Goal: Task Accomplishment & Management: Manage account settings

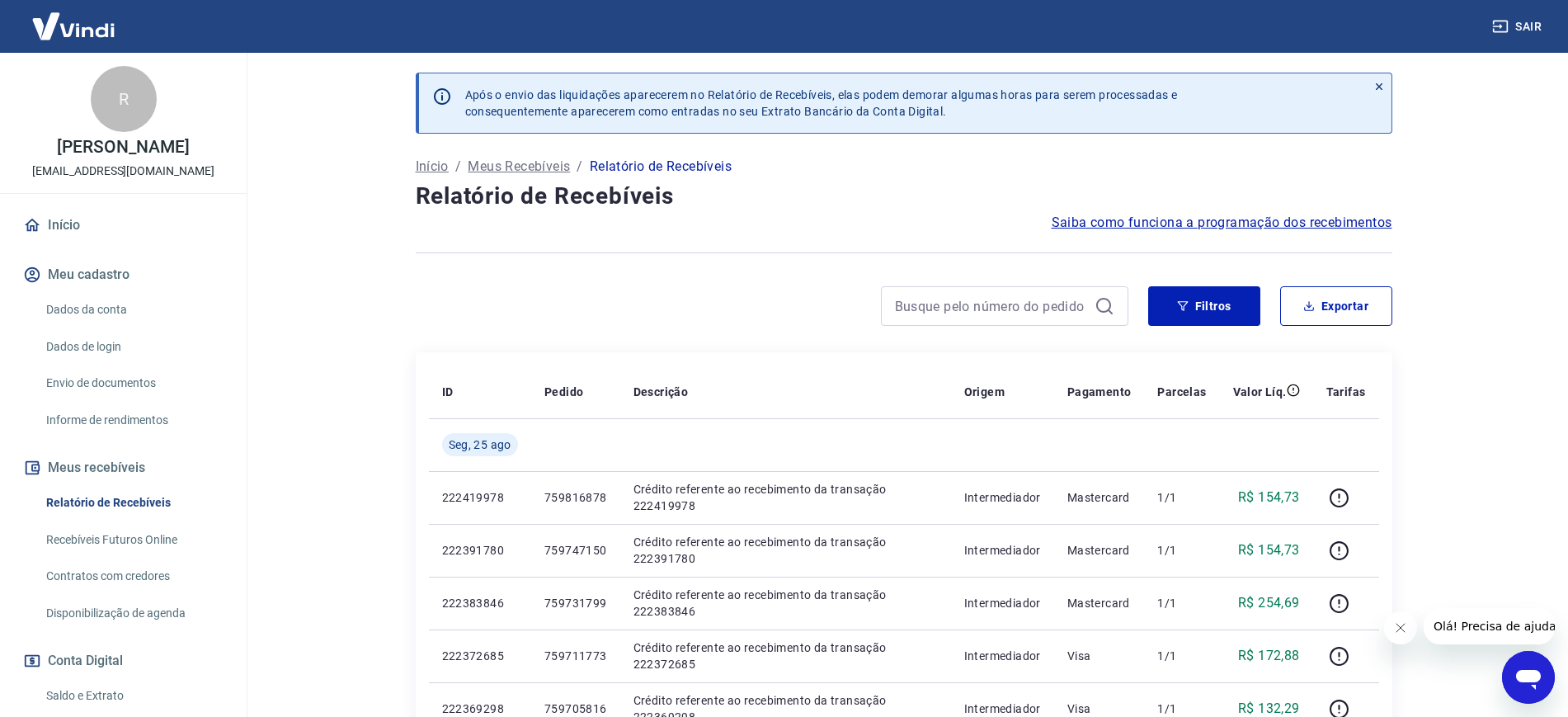
drag, startPoint x: 115, startPoint y: 523, endPoint x: 1166, endPoint y: 138, distance: 1119.3
click at [115, 520] on link "Relatório de Recebíveis" at bounding box center [132, 502] width 187 height 34
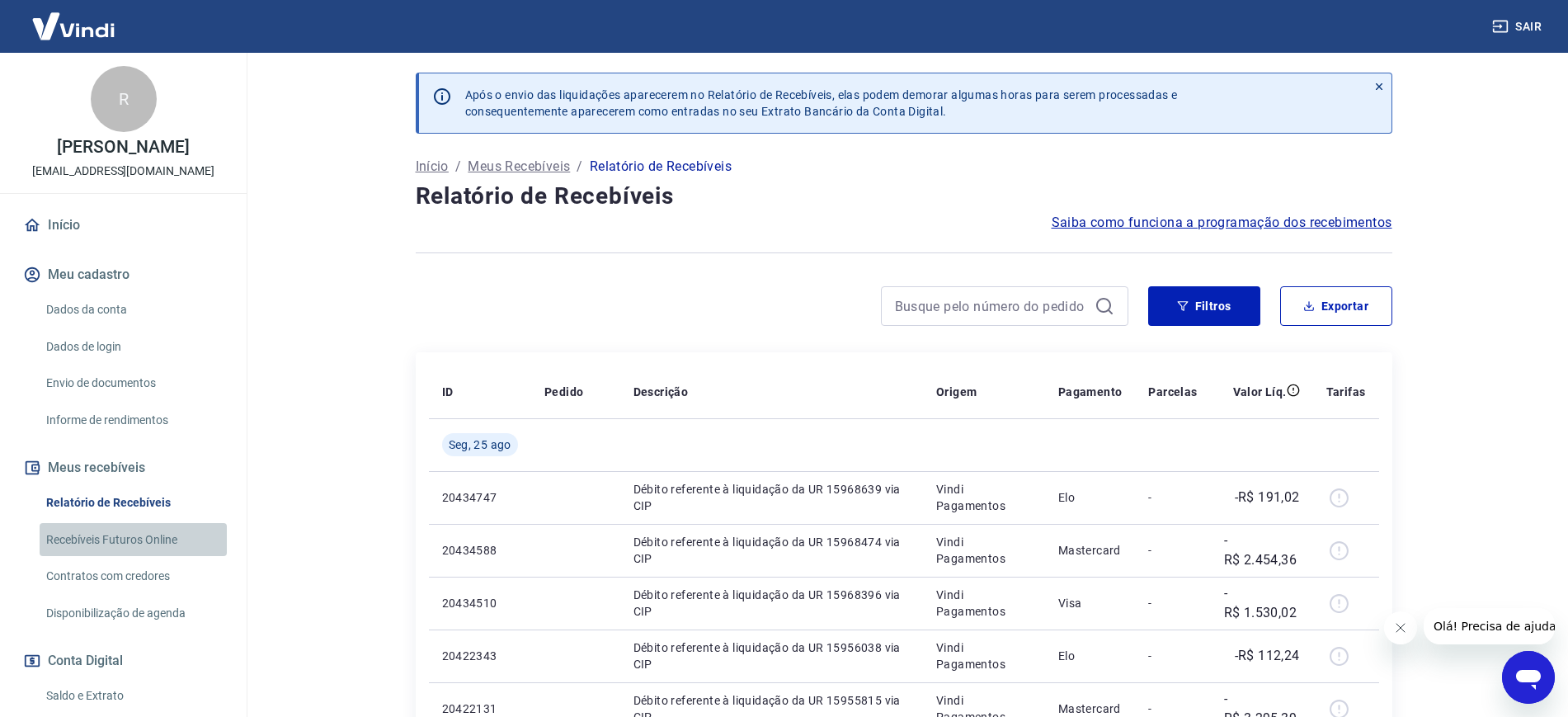
click at [161, 556] on link "Recebíveis Futuros Online" at bounding box center [132, 540] width 187 height 34
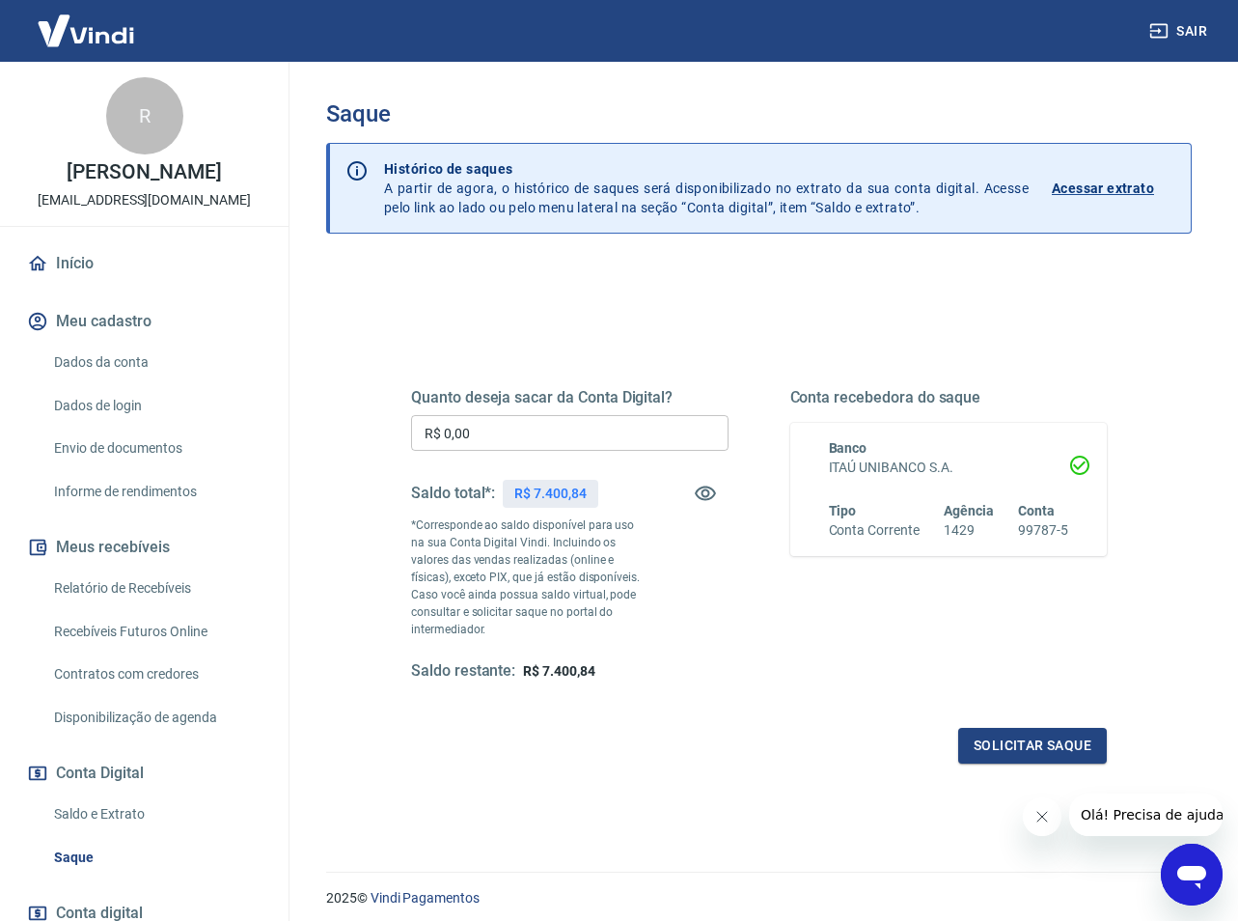
click at [781, 621] on div "Quanto deseja sacar da Conta Digital? R$ 0,00 ​ Saldo total*: R$ 7.400,84 *Corr…" at bounding box center [759, 534] width 696 height 293
click at [504, 442] on input "R$ 0,00" at bounding box center [570, 433] width 318 height 36
type input "R$ 7.400,84"
click at [788, 601] on div "Quanto deseja sacar da Conta Digital? R$ 7.400,84 ​ Saldo total*: R$ 7.400,84 *…" at bounding box center [759, 534] width 696 height 293
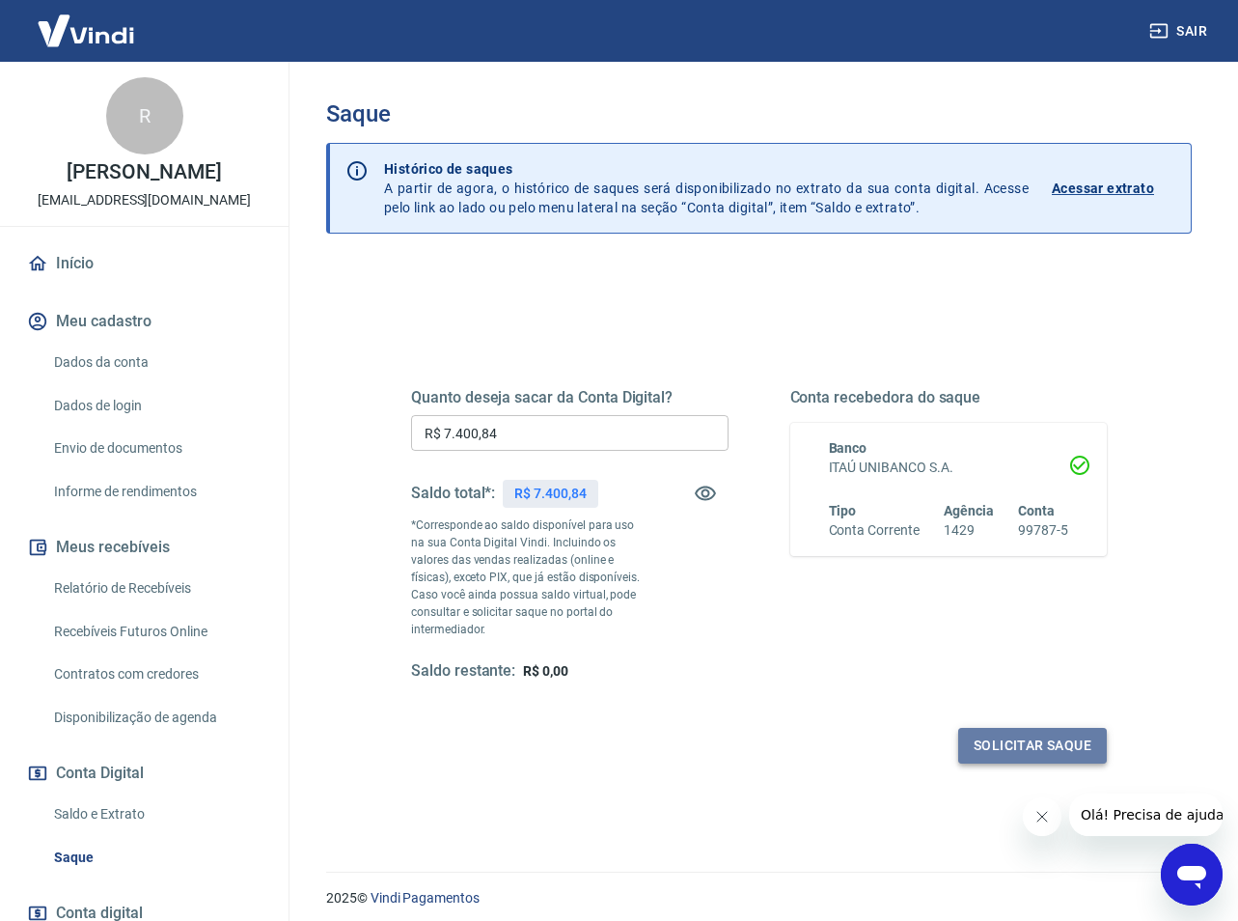
click at [1067, 737] on button "Solicitar saque" at bounding box center [1032, 746] width 149 height 36
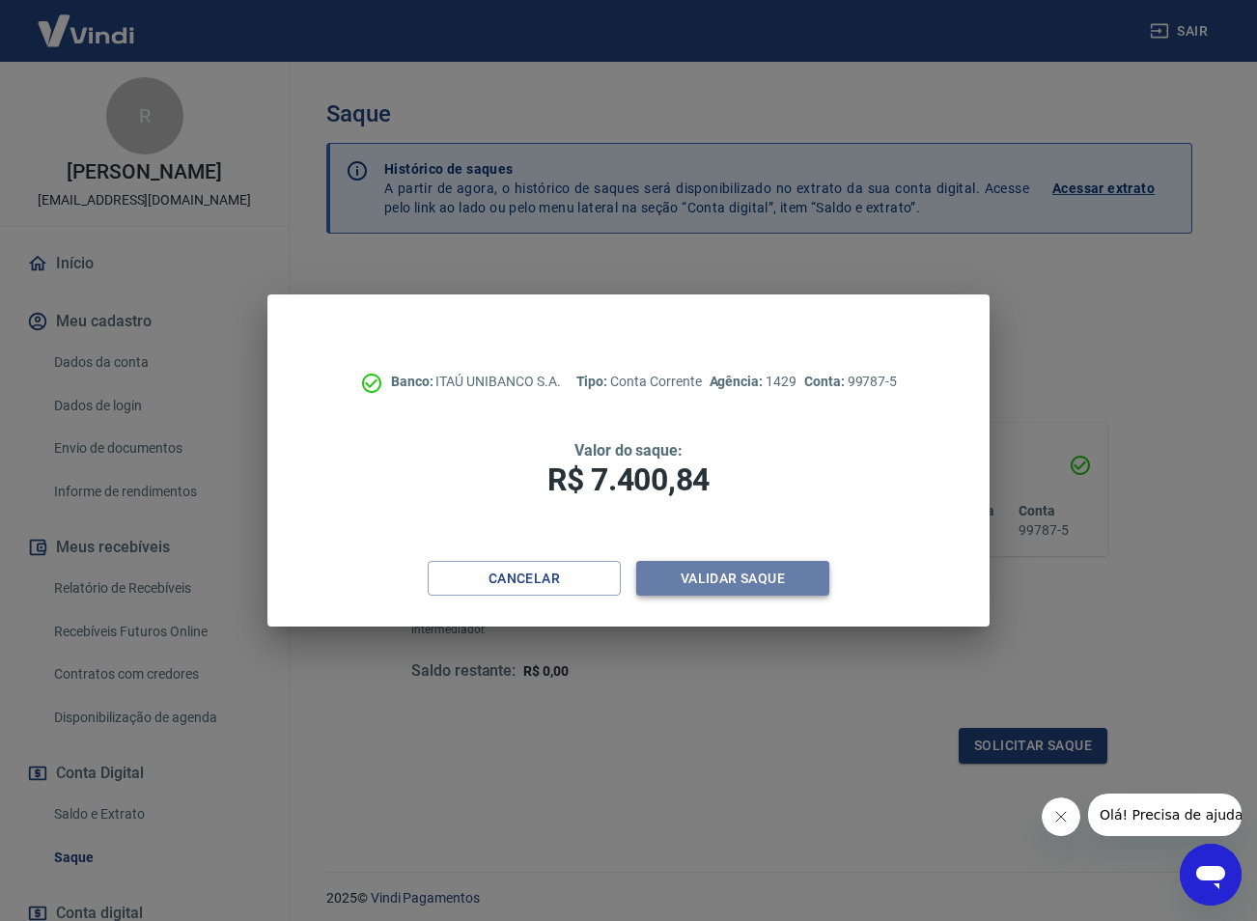
click at [754, 578] on button "Validar saque" at bounding box center [732, 579] width 193 height 36
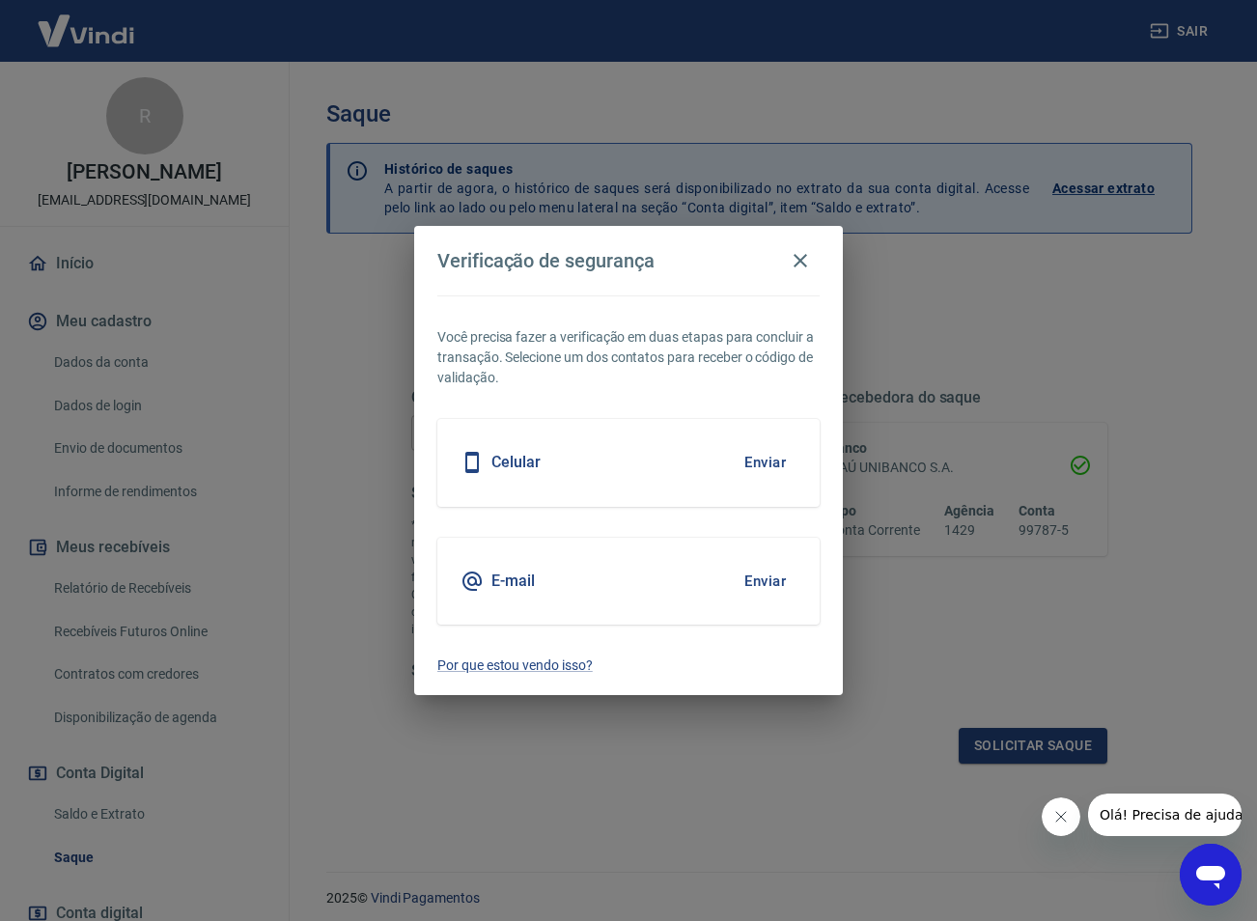
click at [654, 574] on div "E-mail Enviar" at bounding box center [628, 581] width 382 height 87
click at [765, 576] on button "Enviar" at bounding box center [765, 581] width 63 height 41
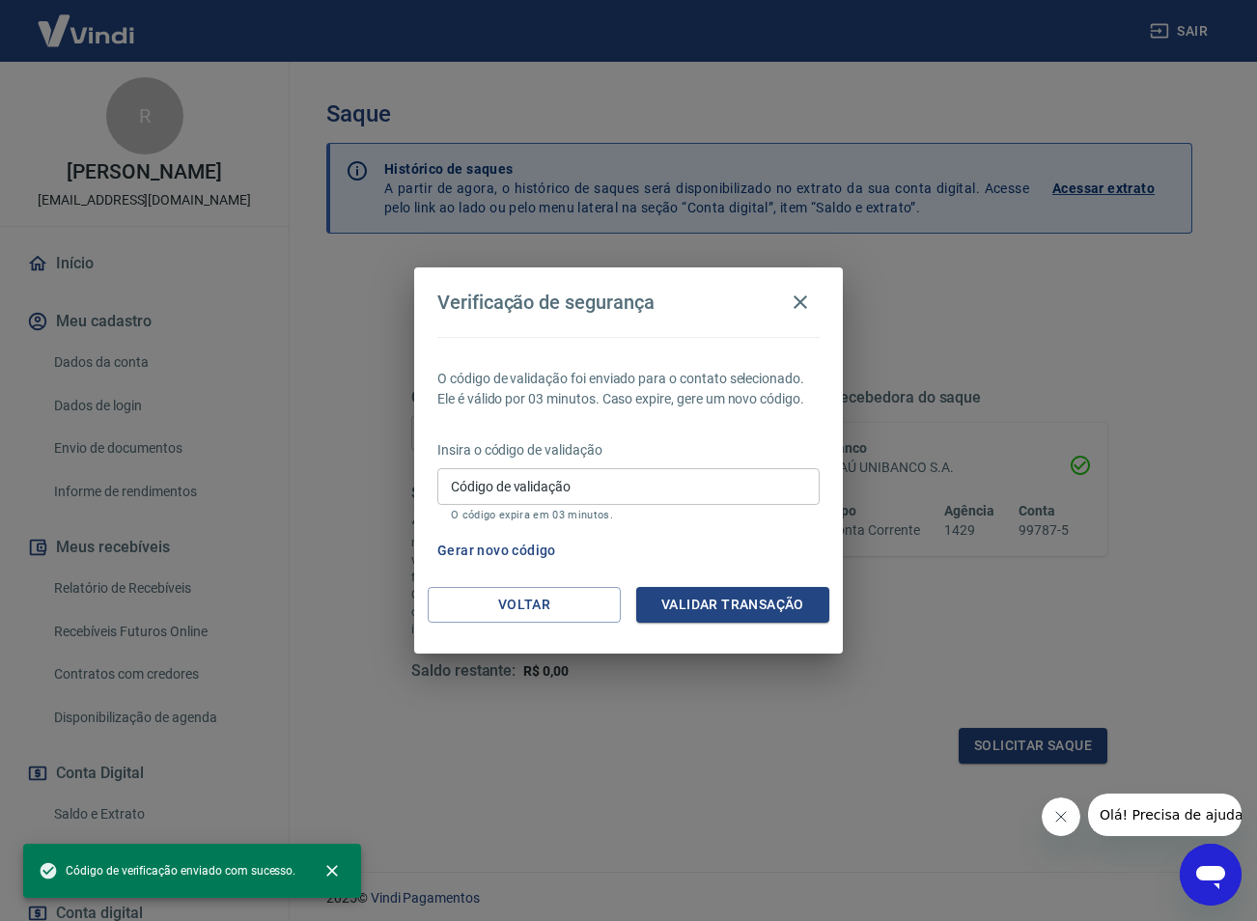
click at [535, 481] on input "Código de validação" at bounding box center [628, 486] width 382 height 36
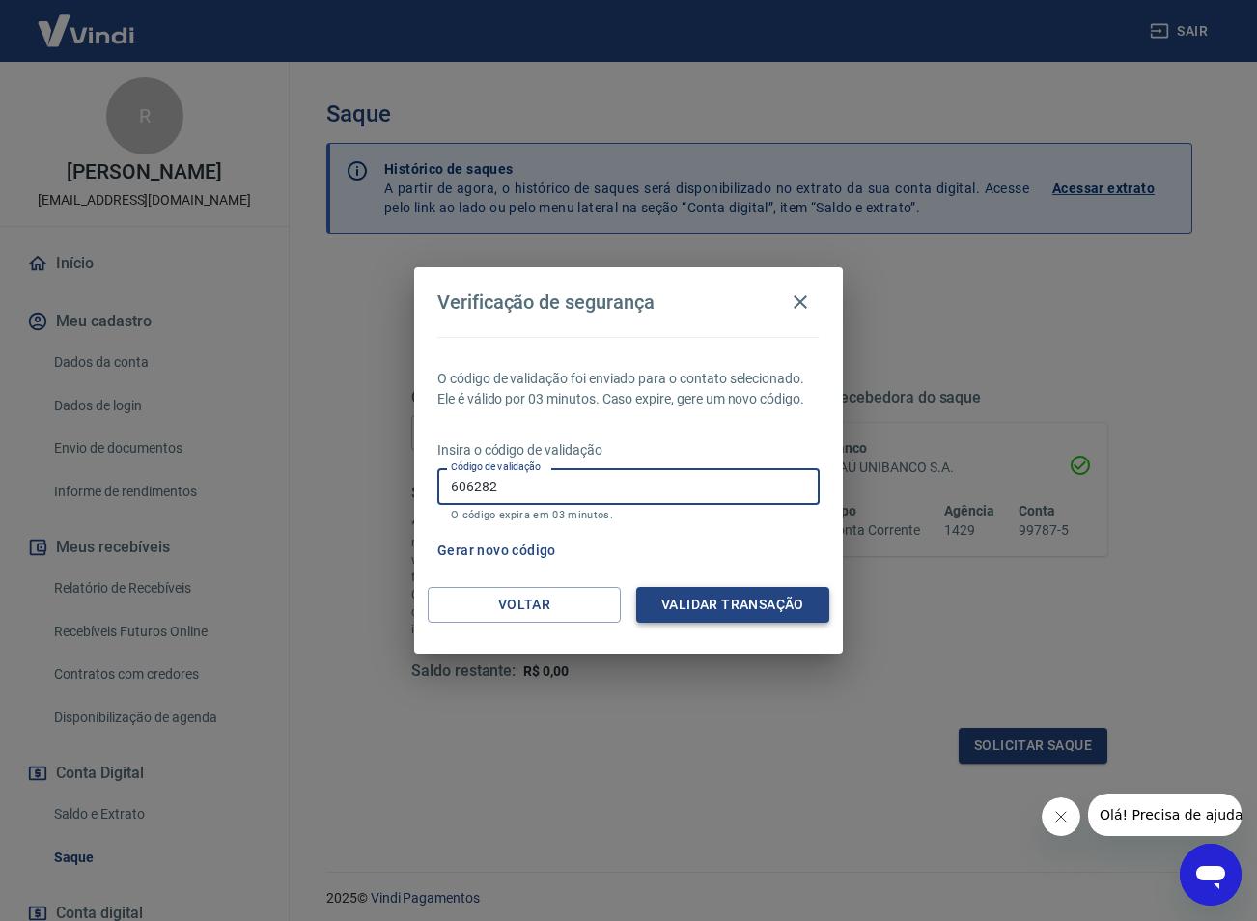
type input "606282"
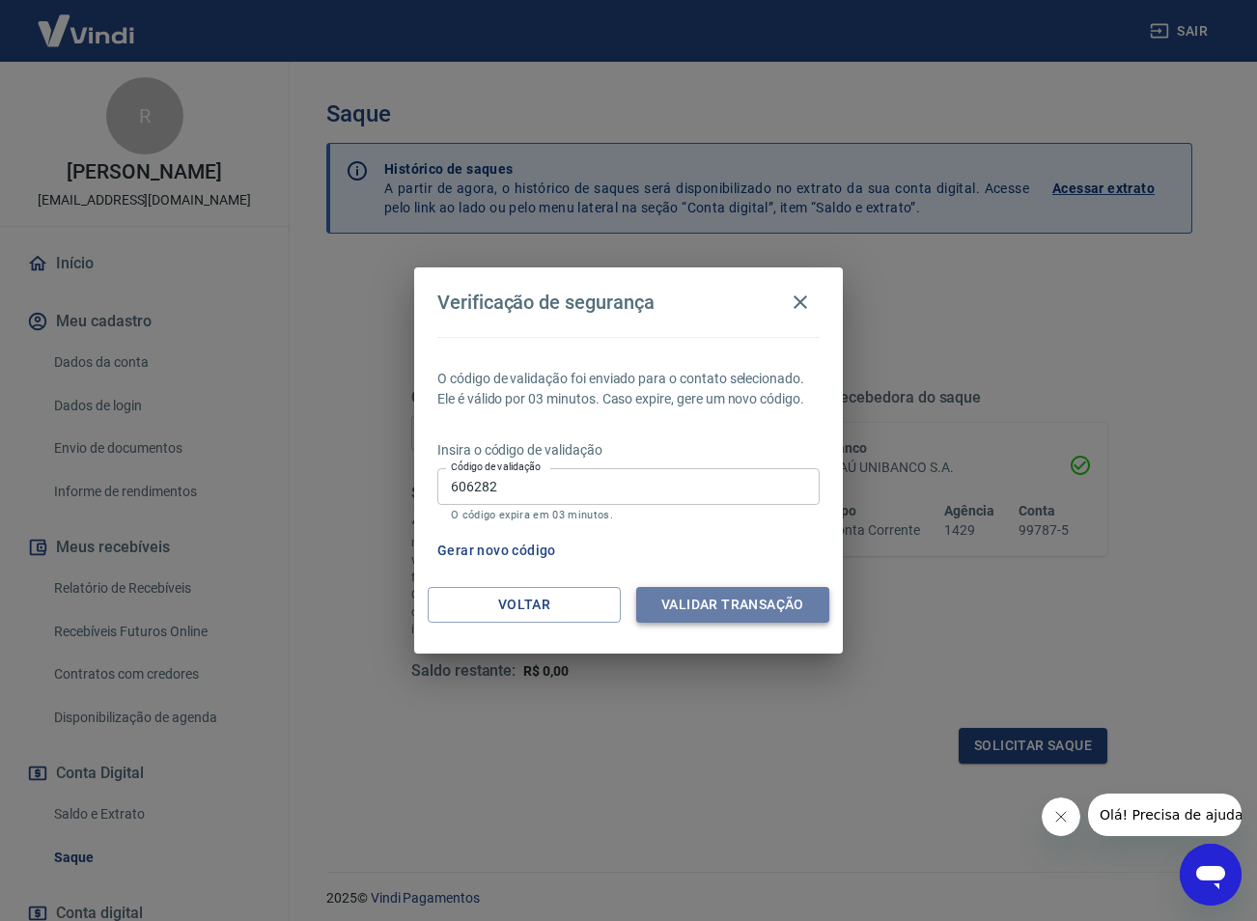
click at [694, 604] on button "Validar transação" at bounding box center [732, 605] width 193 height 36
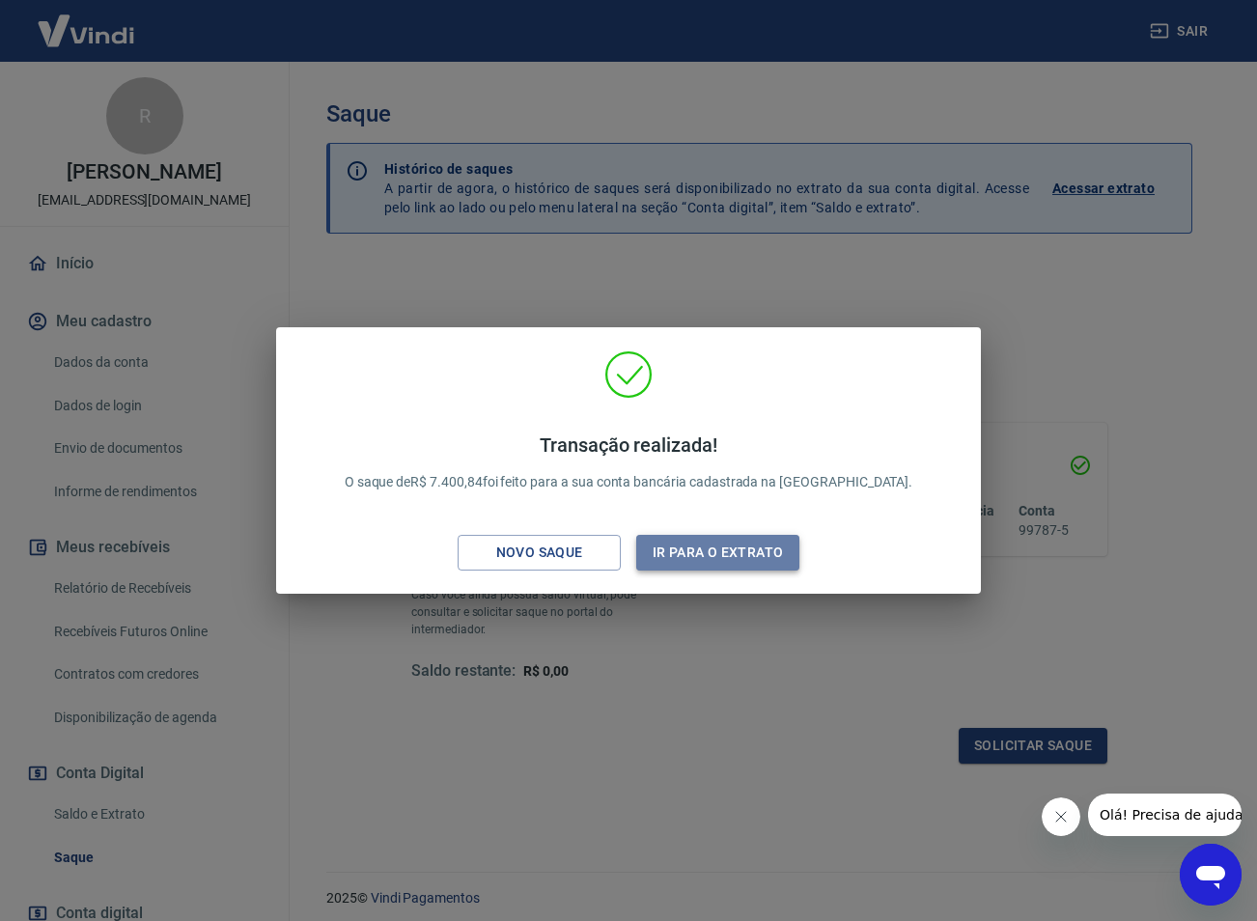
click at [710, 542] on button "Ir para o extrato" at bounding box center [717, 553] width 163 height 36
